Goal: Task Accomplishment & Management: Complete application form

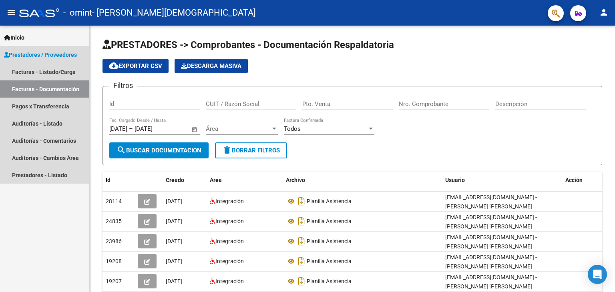
click at [43, 52] on span "Prestadores / Proveedores" at bounding box center [40, 54] width 73 height 9
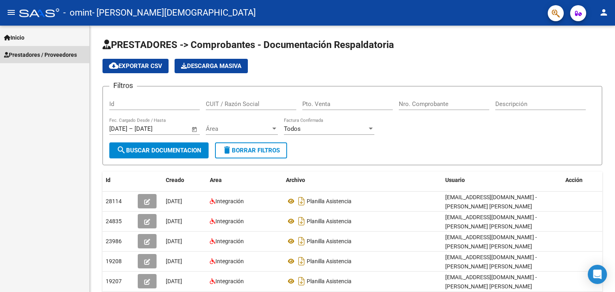
click at [50, 50] on span "Prestadores / Proveedores" at bounding box center [40, 54] width 73 height 9
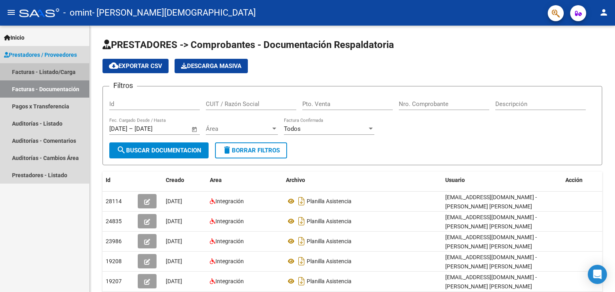
click at [43, 69] on link "Facturas - Listado/Carga" at bounding box center [44, 71] width 89 height 17
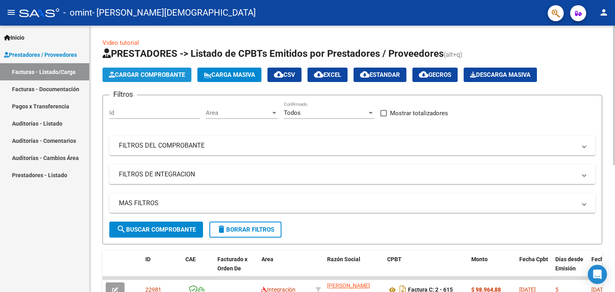
click at [123, 72] on span "Cargar Comprobante" at bounding box center [147, 74] width 76 height 7
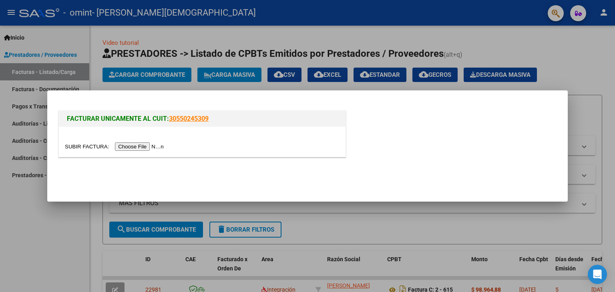
click at [148, 148] on input "file" at bounding box center [115, 147] width 101 height 8
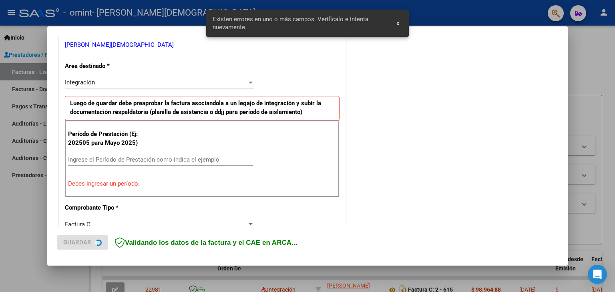
scroll to position [168, 0]
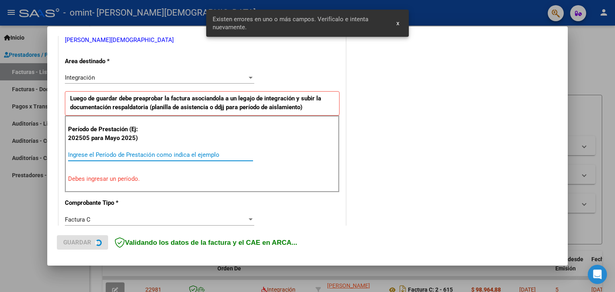
click at [149, 153] on input "Ingrese el Período de Prestación como indica el ejemplo" at bounding box center [160, 154] width 185 height 7
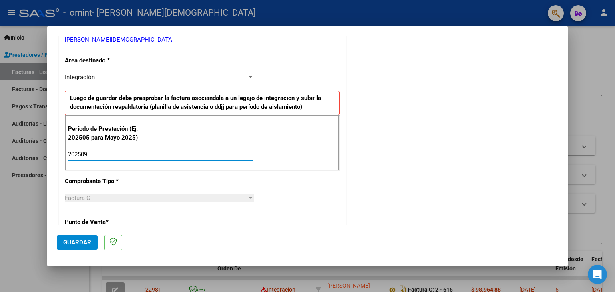
type input "202509"
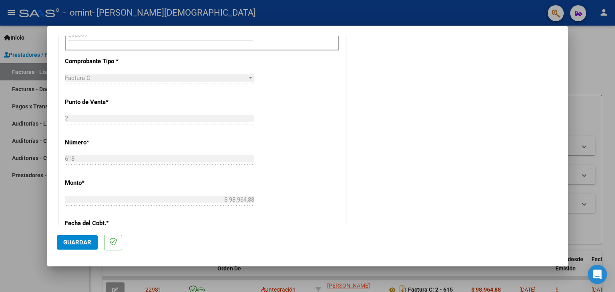
scroll to position [290, 0]
click at [69, 243] on span "Guardar" at bounding box center [77, 242] width 28 height 7
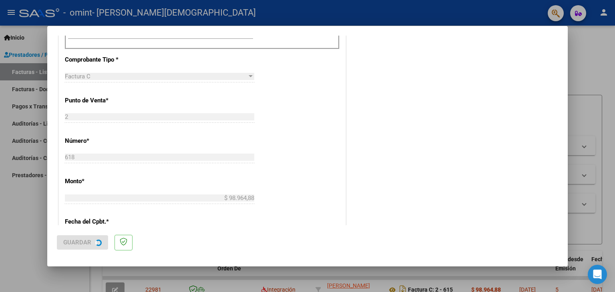
scroll to position [0, 0]
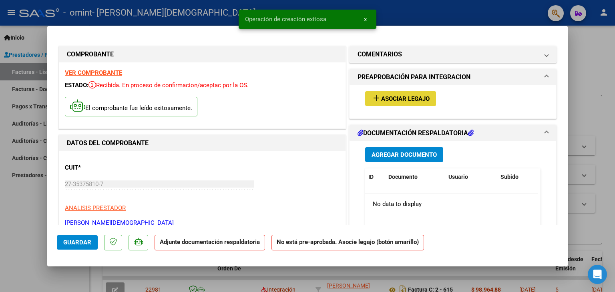
click at [389, 95] on span "Asociar Legajo" at bounding box center [405, 98] width 48 height 7
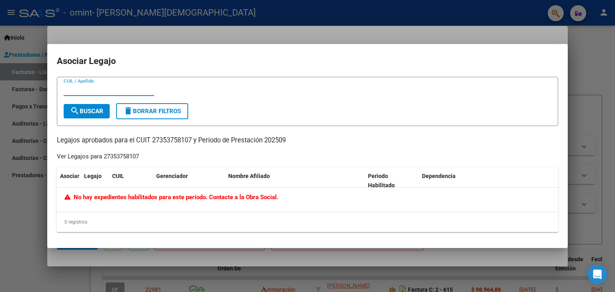
click at [90, 90] on input "CUIL / Apellido" at bounding box center [109, 89] width 91 height 7
type input "porporato"
click at [473, 41] on div at bounding box center [307, 146] width 615 height 292
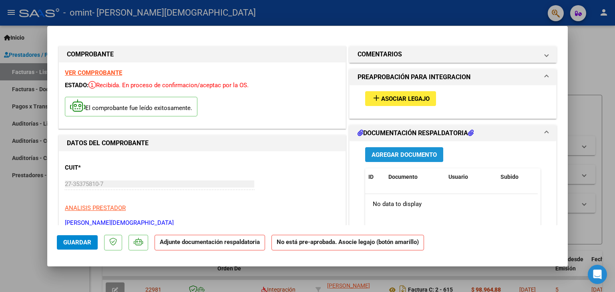
click at [387, 151] on span "Agregar Documento" at bounding box center [404, 154] width 65 height 7
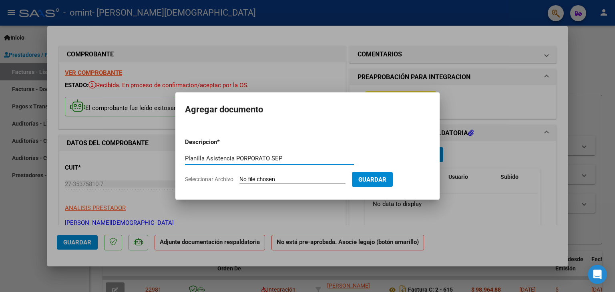
type input "Planilla Asistencia PORPORATO SEP"
click at [302, 181] on input "Seleccionar Archivo" at bounding box center [293, 180] width 106 height 8
type input "C:\fakepath\Porporato Asistencia SEP.pdf"
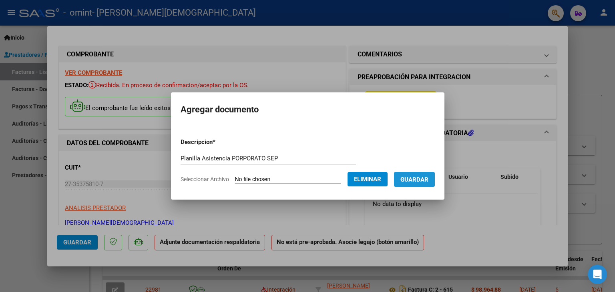
click at [425, 182] on span "Guardar" at bounding box center [415, 179] width 28 height 7
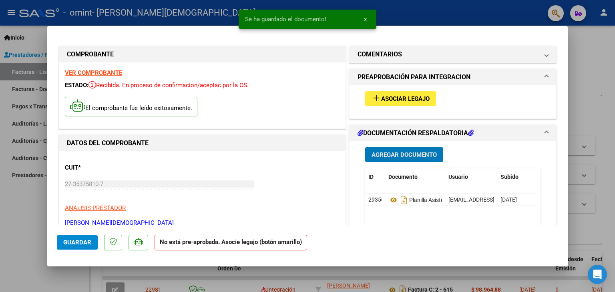
click at [369, 18] on button "x" at bounding box center [366, 19] width 16 height 14
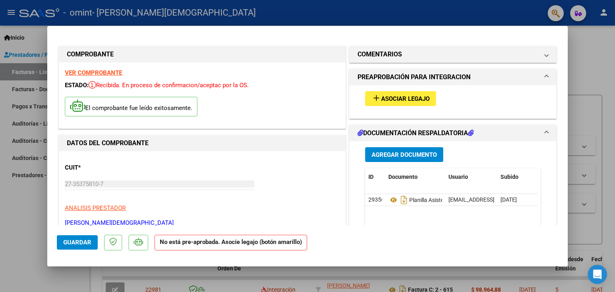
click at [402, 12] on div at bounding box center [307, 146] width 615 height 292
type input "$ 0,00"
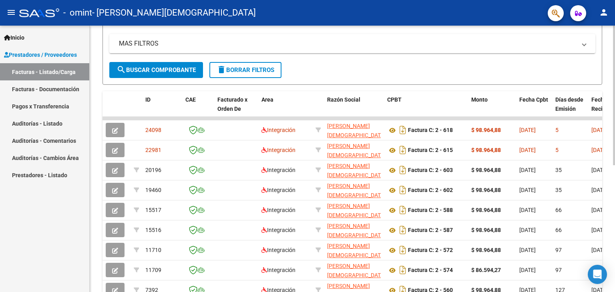
scroll to position [160, 0]
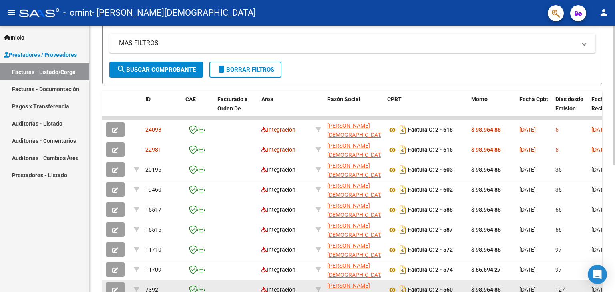
click at [323, 289] on datatable-body-cell at bounding box center [318, 290] width 12 height 20
